Goal: Information Seeking & Learning: Learn about a topic

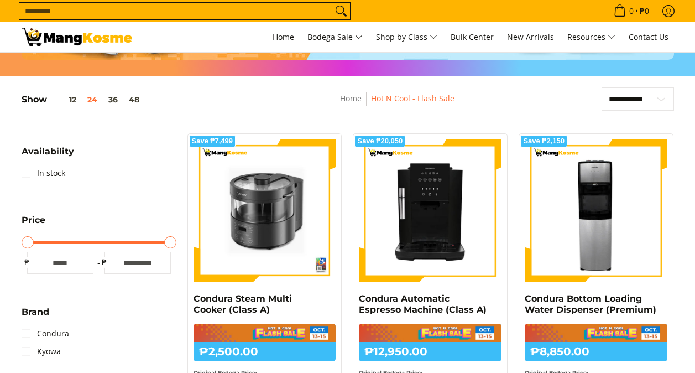
scroll to position [166, 0]
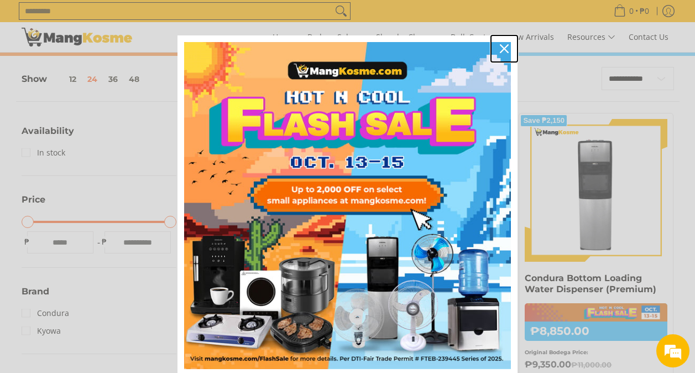
click at [500, 46] on icon "close icon" at bounding box center [504, 48] width 9 height 9
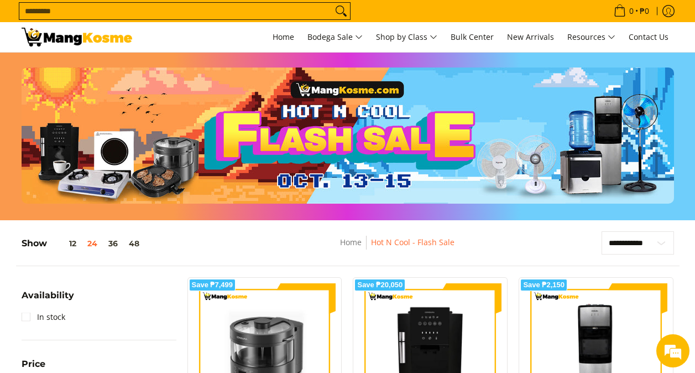
scroll to position [0, 0]
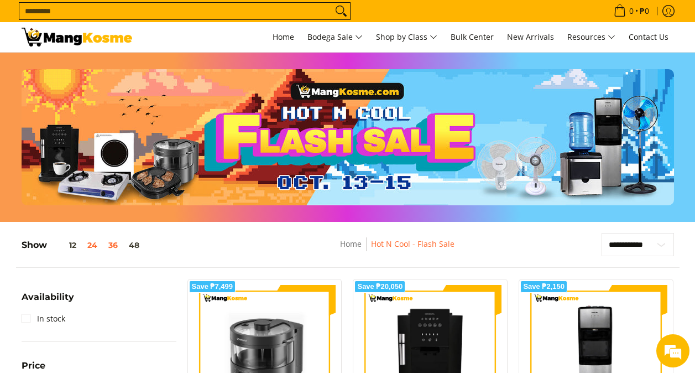
click at [112, 247] on button "36" at bounding box center [113, 244] width 20 height 9
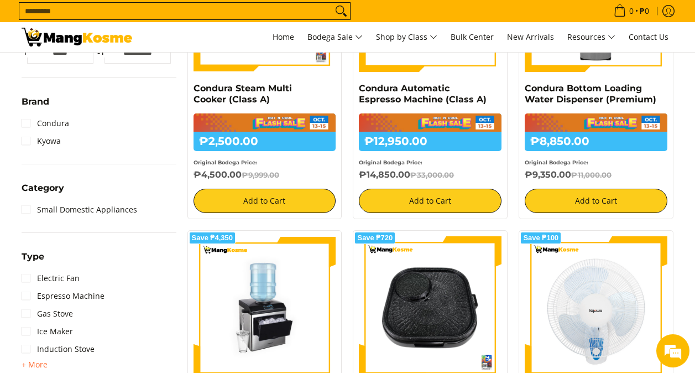
scroll to position [401, 0]
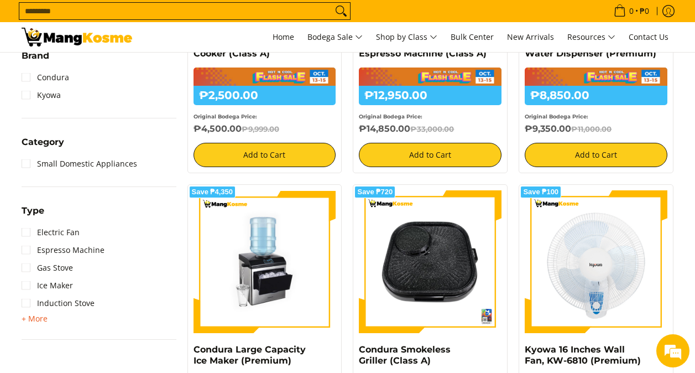
click at [35, 319] on span "+ More" at bounding box center [35, 318] width 26 height 9
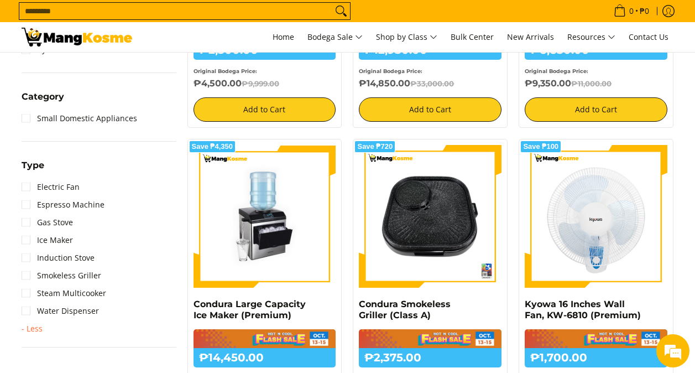
scroll to position [512, 0]
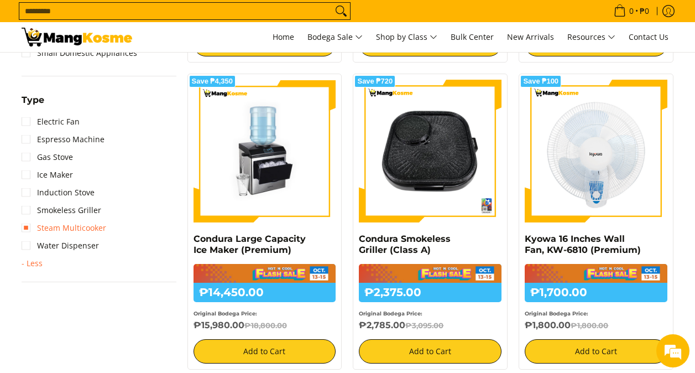
click at [59, 233] on link "Steam Multicooker" at bounding box center [64, 228] width 85 height 18
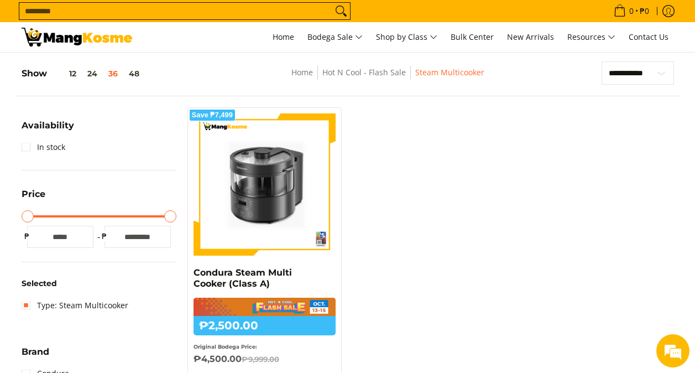
scroll to position [70, 0]
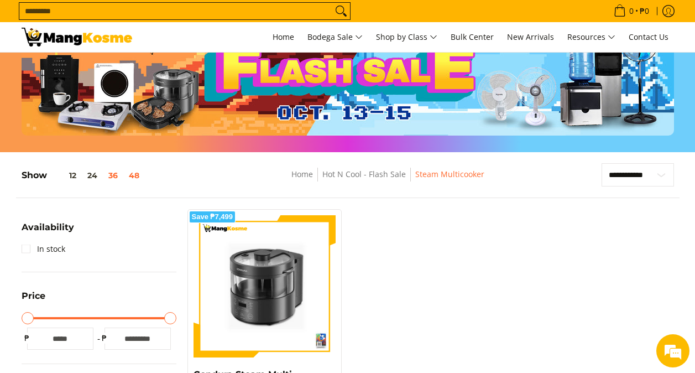
click at [132, 176] on button "48" at bounding box center [134, 175] width 22 height 9
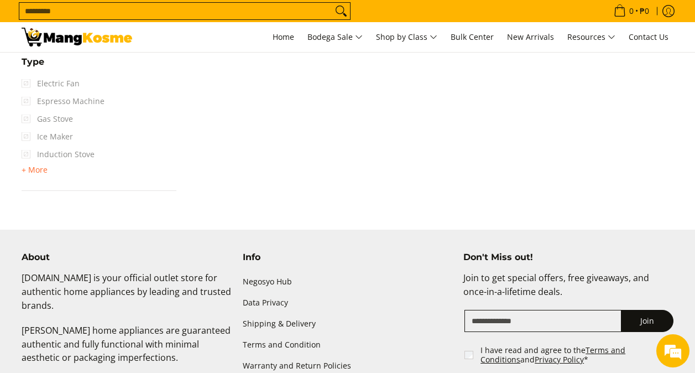
scroll to position [622, 0]
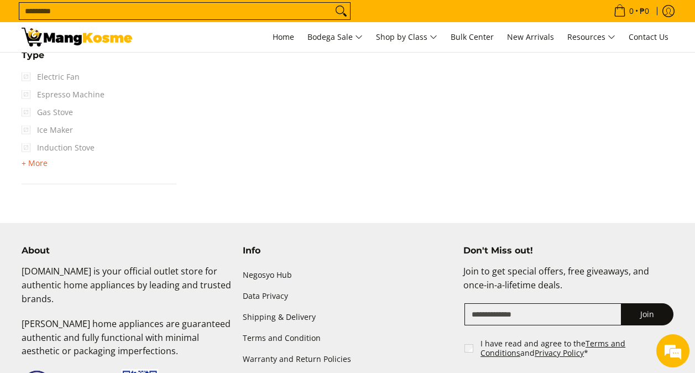
click at [25, 164] on span "+ More" at bounding box center [35, 163] width 26 height 9
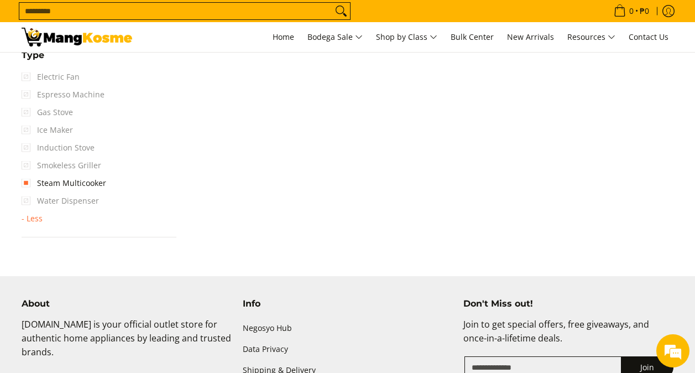
click at [36, 202] on span "Water Dispenser" at bounding box center [60, 201] width 77 height 18
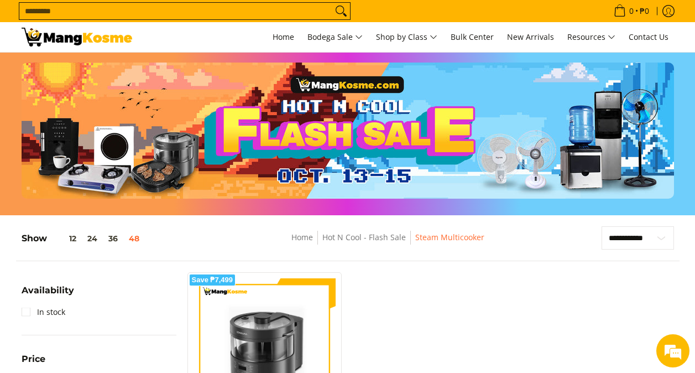
scroll to position [0, 0]
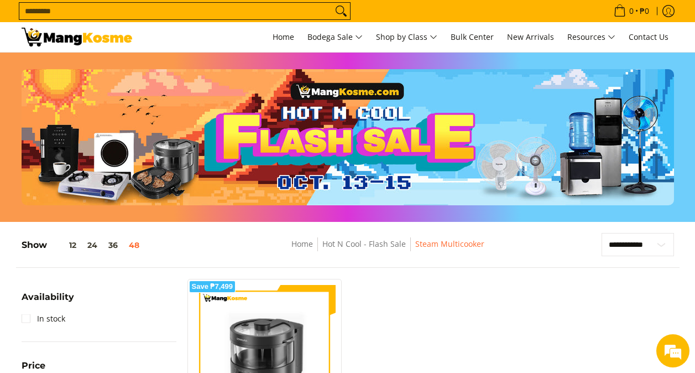
click at [476, 38] on span "Bulk Center" at bounding box center [471, 37] width 43 height 11
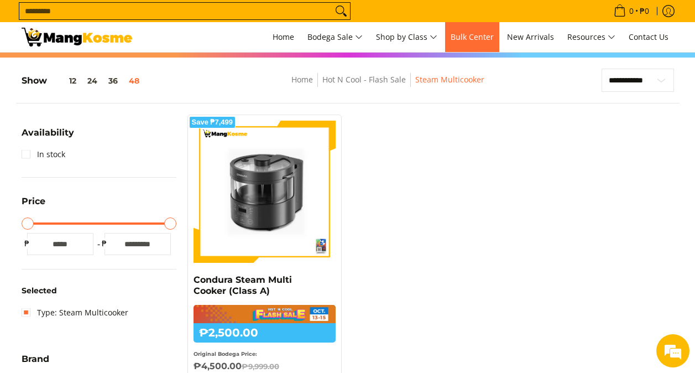
scroll to position [166, 0]
